Goal: Find contact information: Find contact information

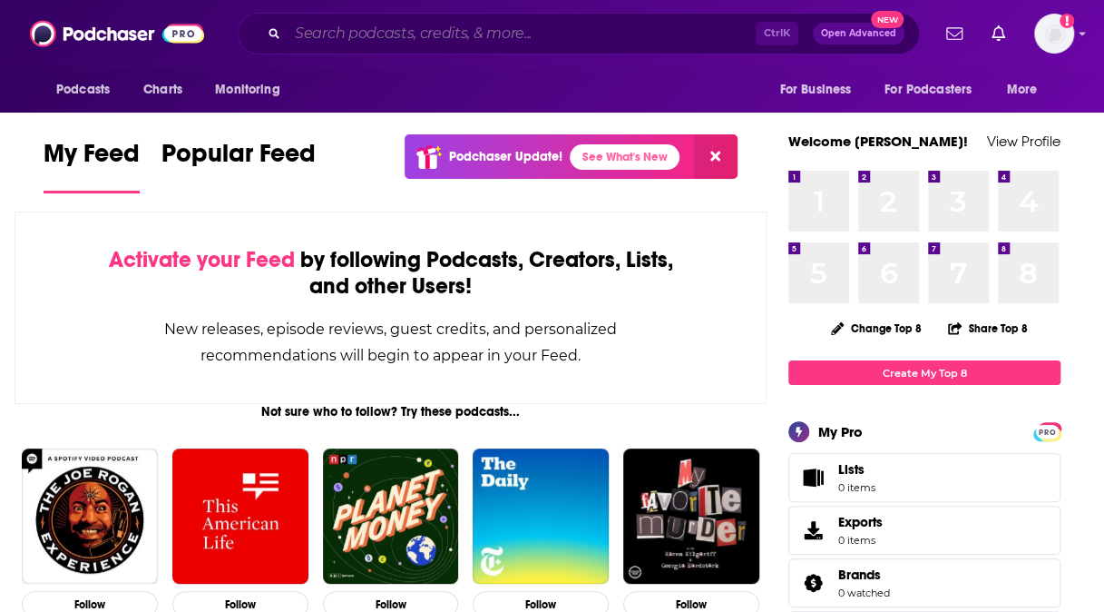
click at [459, 45] on input "Search podcasts, credits, & more..." at bounding box center [522, 33] width 468 height 29
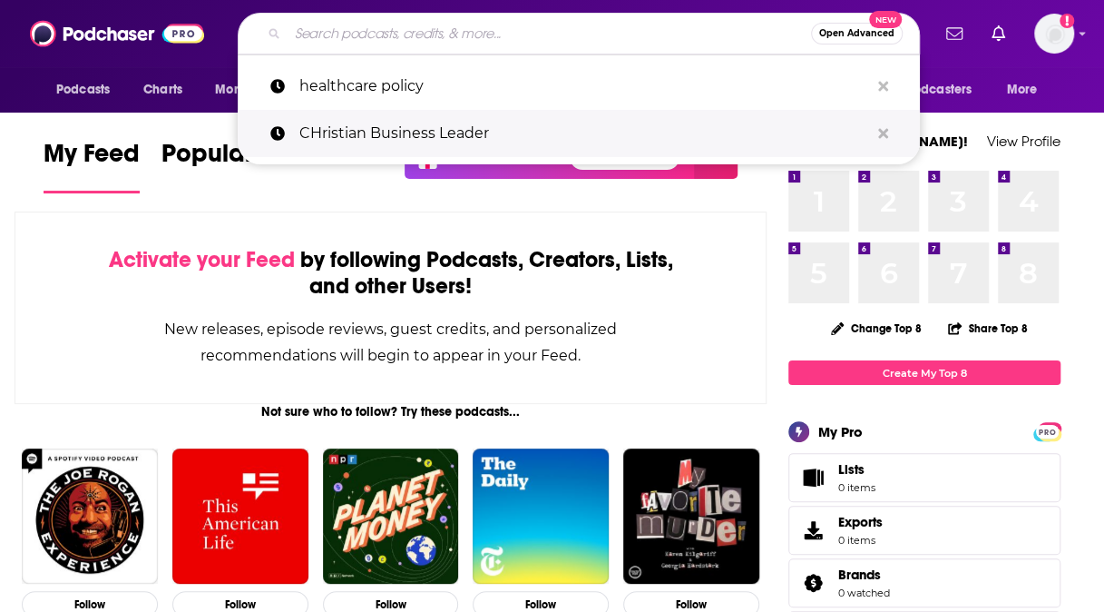
click at [432, 129] on p "CHristian Business Leader" at bounding box center [584, 133] width 570 height 47
type input "CHristian Business Leader"
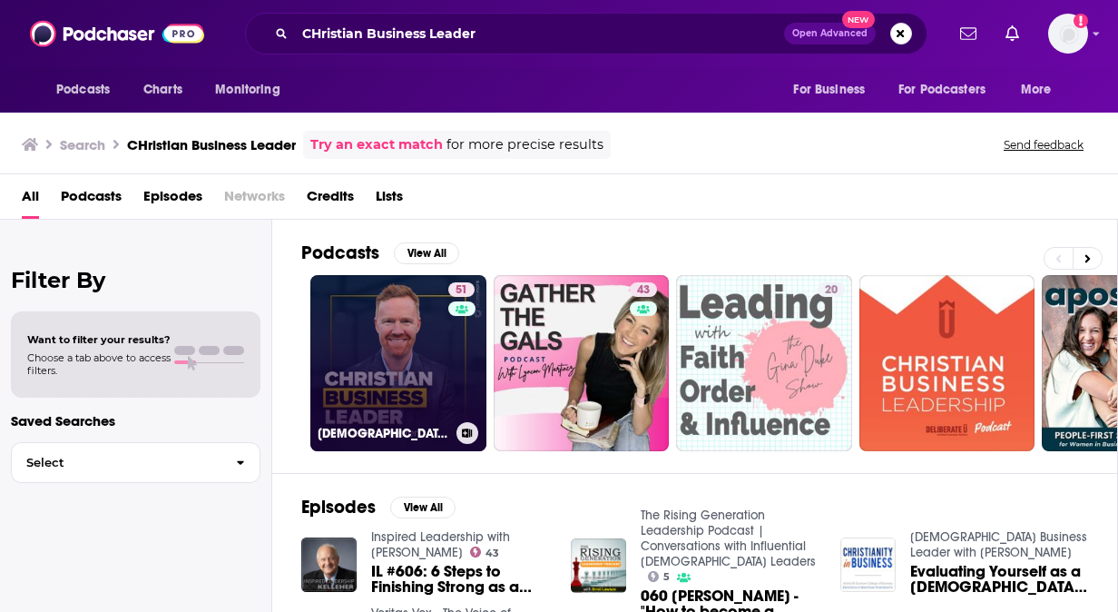
click at [356, 335] on link "51 [DEMOGRAPHIC_DATA] Business Leader with [PERSON_NAME]" at bounding box center [398, 363] width 176 height 176
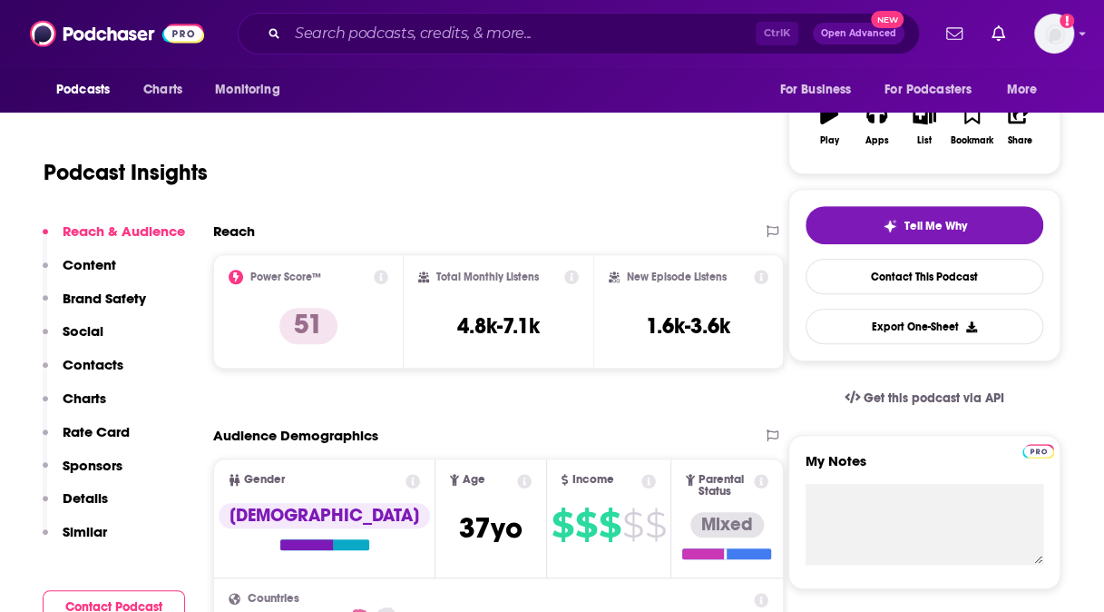
scroll to position [354, 0]
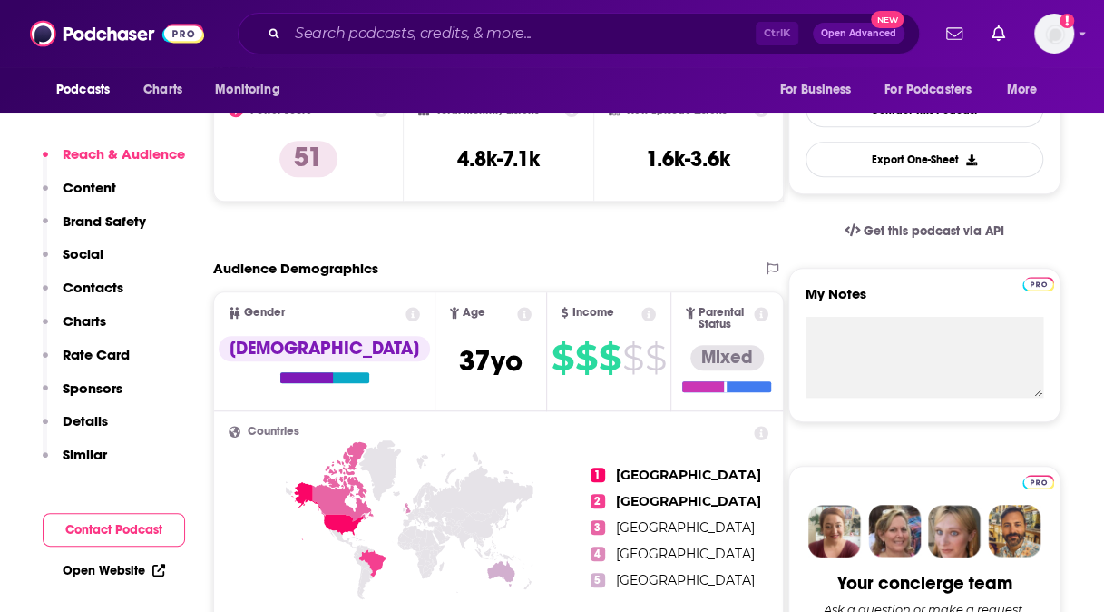
click at [105, 283] on p "Contacts" at bounding box center [93, 287] width 61 height 17
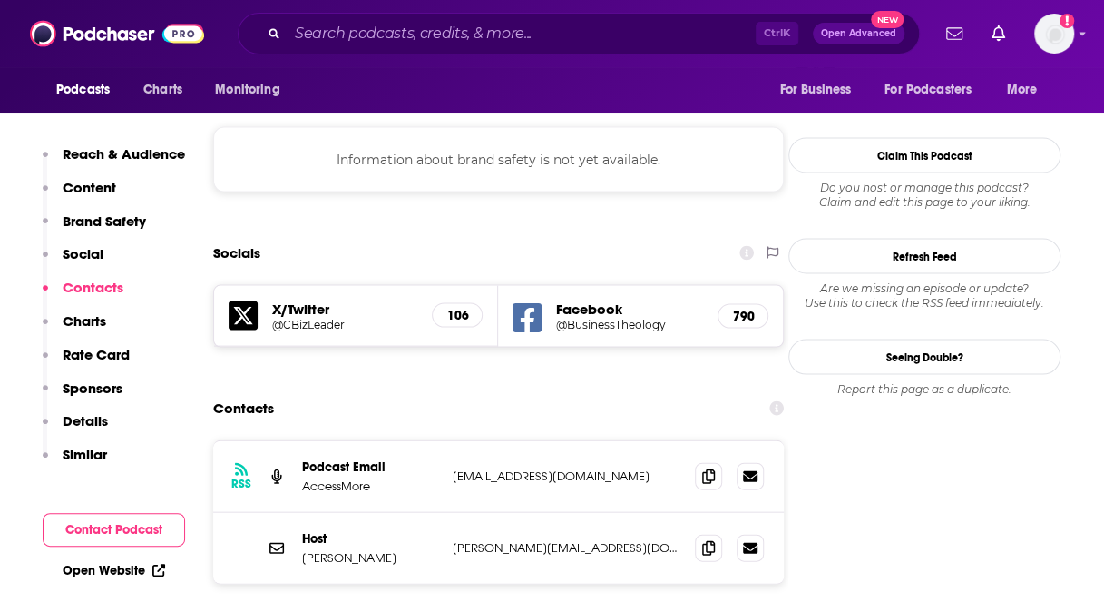
scroll to position [1666, 0]
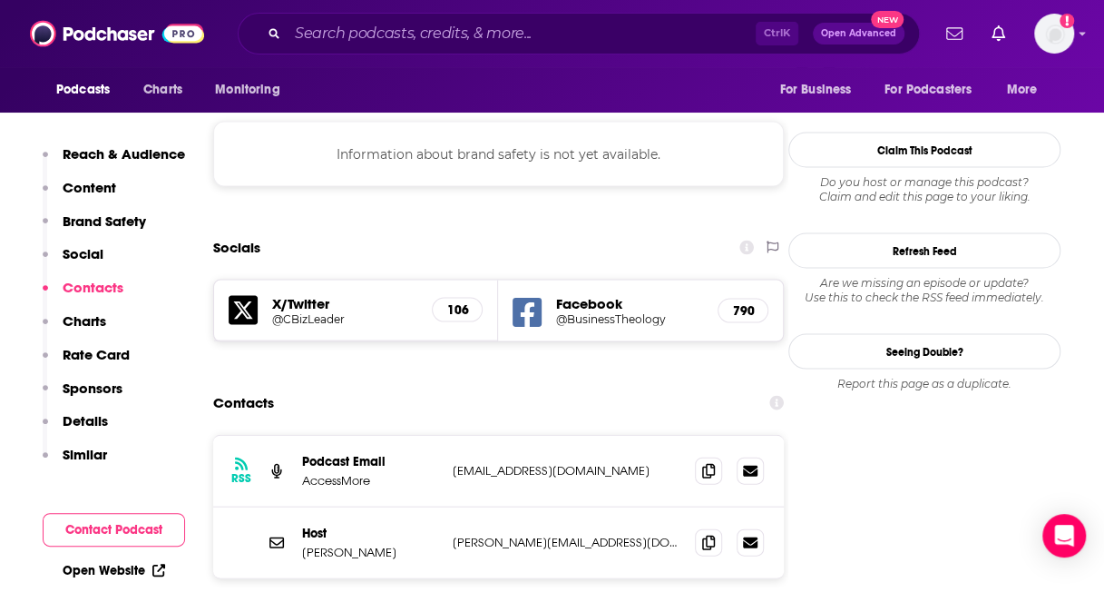
click at [481, 534] on p "[PERSON_NAME][EMAIL_ADDRESS][DOMAIN_NAME]" at bounding box center [567, 541] width 228 height 15
drag, startPoint x: 390, startPoint y: 417, endPoint x: 303, endPoint y: 419, distance: 87.1
click at [303, 544] on p "[PERSON_NAME]" at bounding box center [370, 551] width 136 height 15
copy p "[PERSON_NAME]"
click at [491, 507] on div "Host [PERSON_NAME] [PERSON_NAME][EMAIL_ADDRESS][DOMAIN_NAME] [PERSON_NAME][EMAI…" at bounding box center [498, 542] width 571 height 71
